Goal: Navigation & Orientation: Find specific page/section

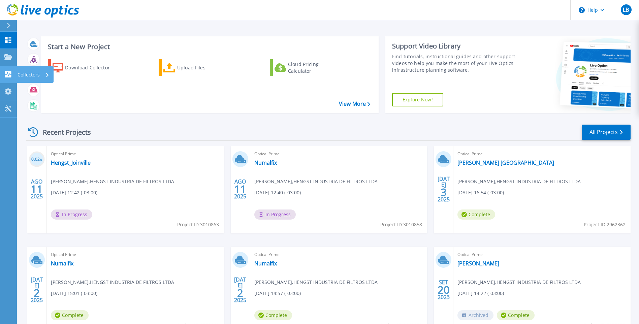
click at [38, 74] on p "Collectors" at bounding box center [29, 75] width 22 height 18
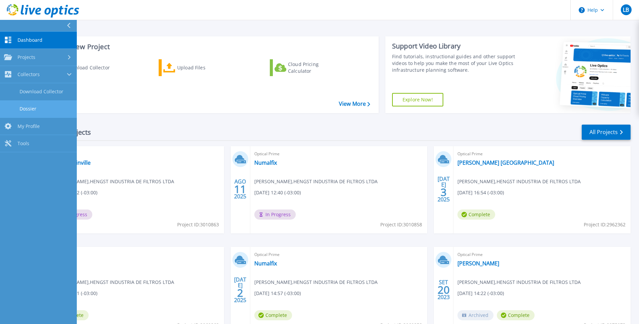
click at [46, 106] on link "Dossier" at bounding box center [38, 108] width 77 height 17
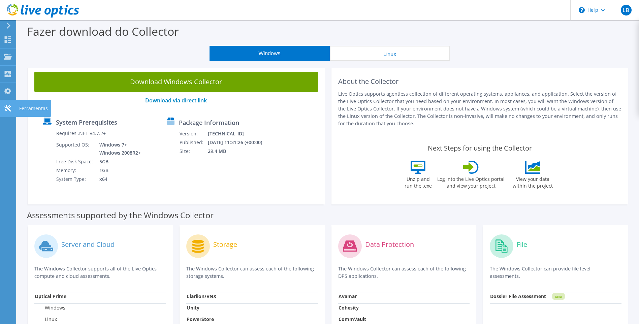
click at [8, 111] on icon at bounding box center [8, 108] width 8 height 6
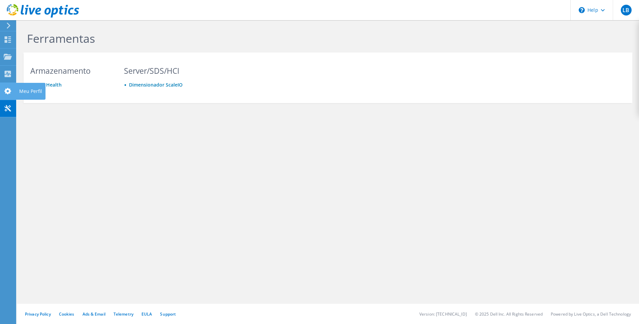
click at [10, 91] on use at bounding box center [7, 91] width 7 height 6
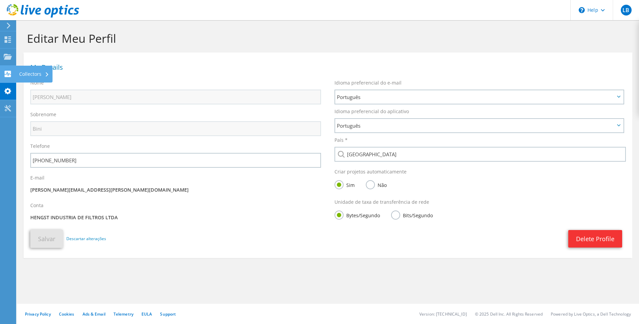
click at [10, 76] on use at bounding box center [8, 74] width 6 height 6
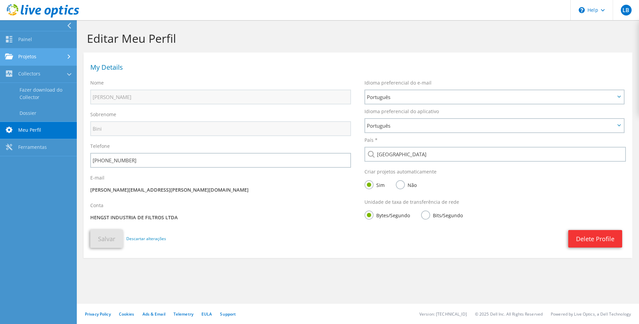
click at [20, 54] on link "Projetos" at bounding box center [38, 56] width 77 height 17
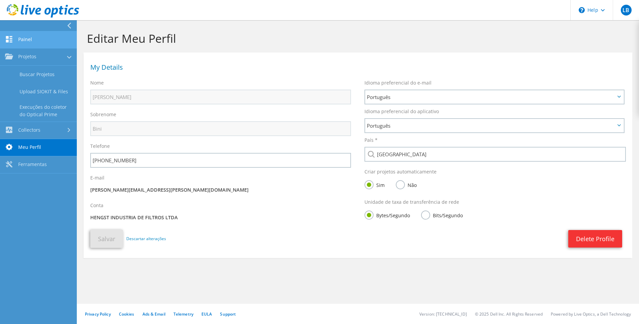
click at [28, 39] on link "Painel" at bounding box center [38, 39] width 77 height 17
